Goal: Find specific page/section: Find specific page/section

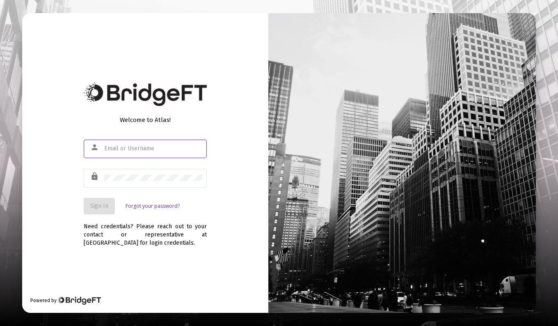
click at [116, 150] on input "text" at bounding box center [153, 148] width 98 height 7
type input "[PERSON_NAME][EMAIL_ADDRESS][DOMAIN_NAME]"
click at [98, 203] on span "Sign In" at bounding box center [99, 205] width 18 height 7
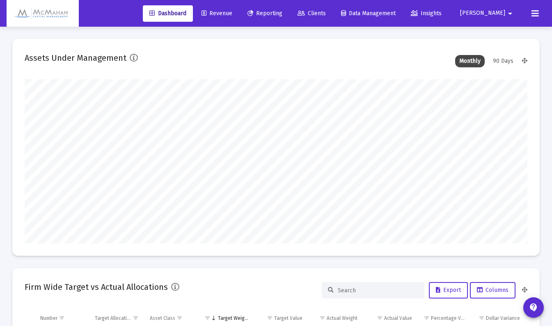
type input "[DATE]"
click at [232, 14] on span "Revenue" at bounding box center [216, 13] width 31 height 7
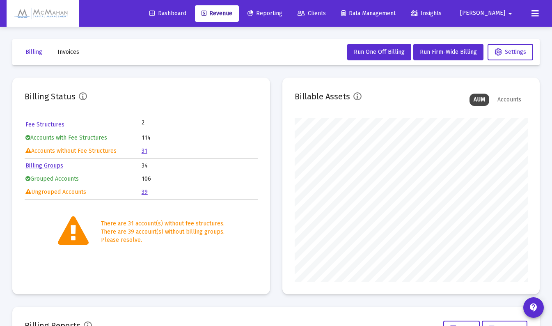
click at [143, 152] on link "31" at bounding box center [145, 150] width 6 height 7
